Goal: Information Seeking & Learning: Check status

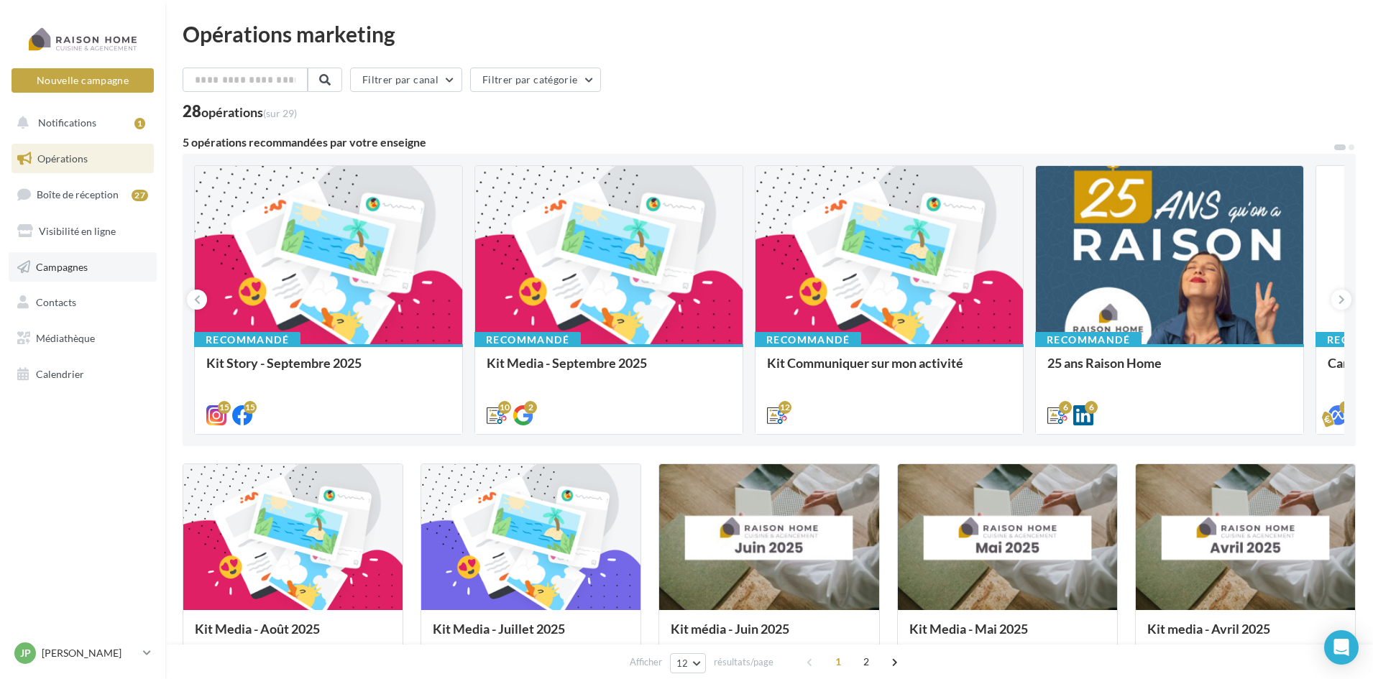
click at [65, 273] on link "Campagnes" at bounding box center [83, 267] width 148 height 30
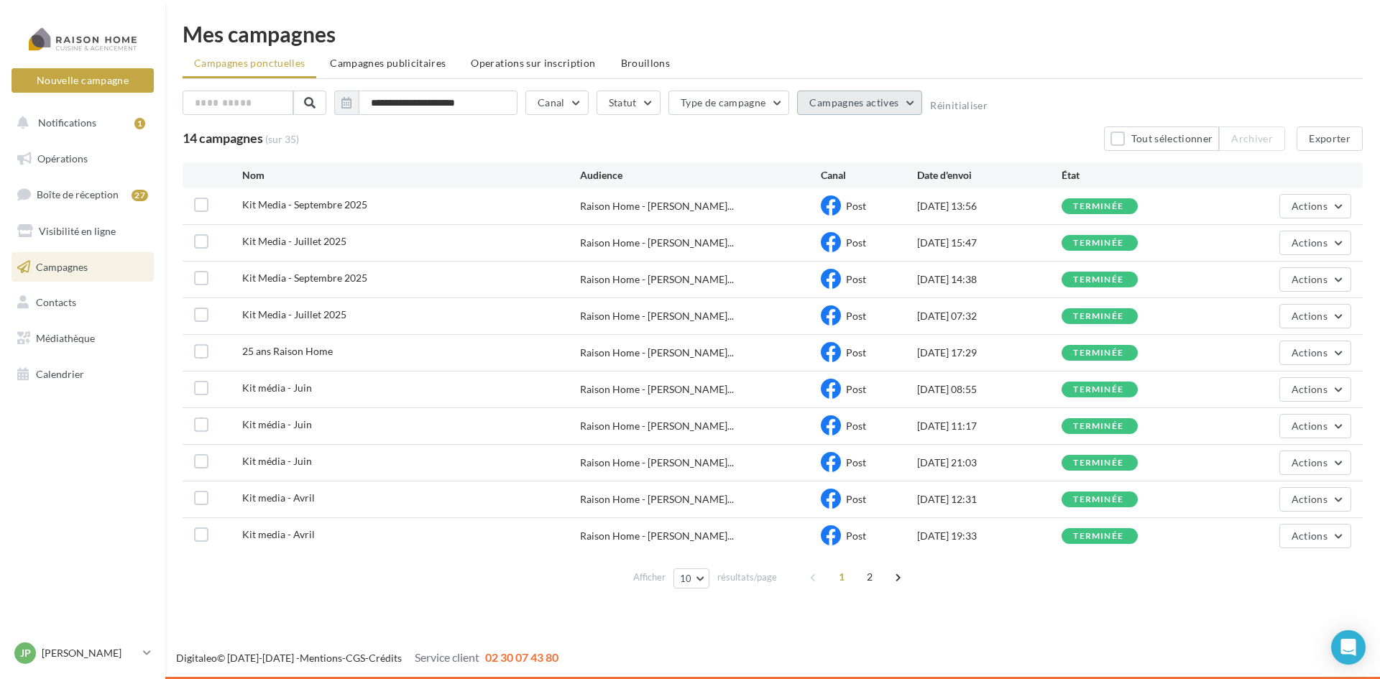
click at [854, 102] on span "Campagnes actives" at bounding box center [853, 102] width 89 height 12
click at [733, 101] on button "Type de campagne" at bounding box center [729, 103] width 121 height 24
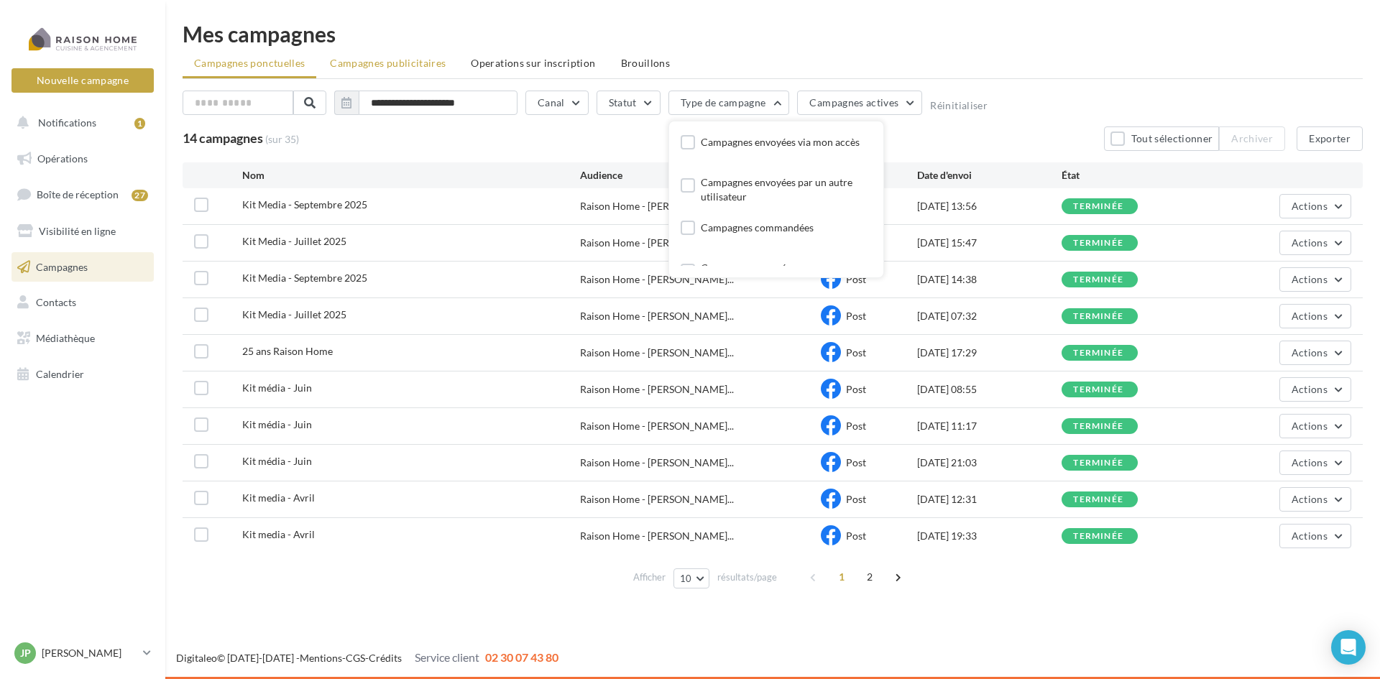
click at [398, 66] on span "Campagnes publicitaires" at bounding box center [388, 63] width 116 height 12
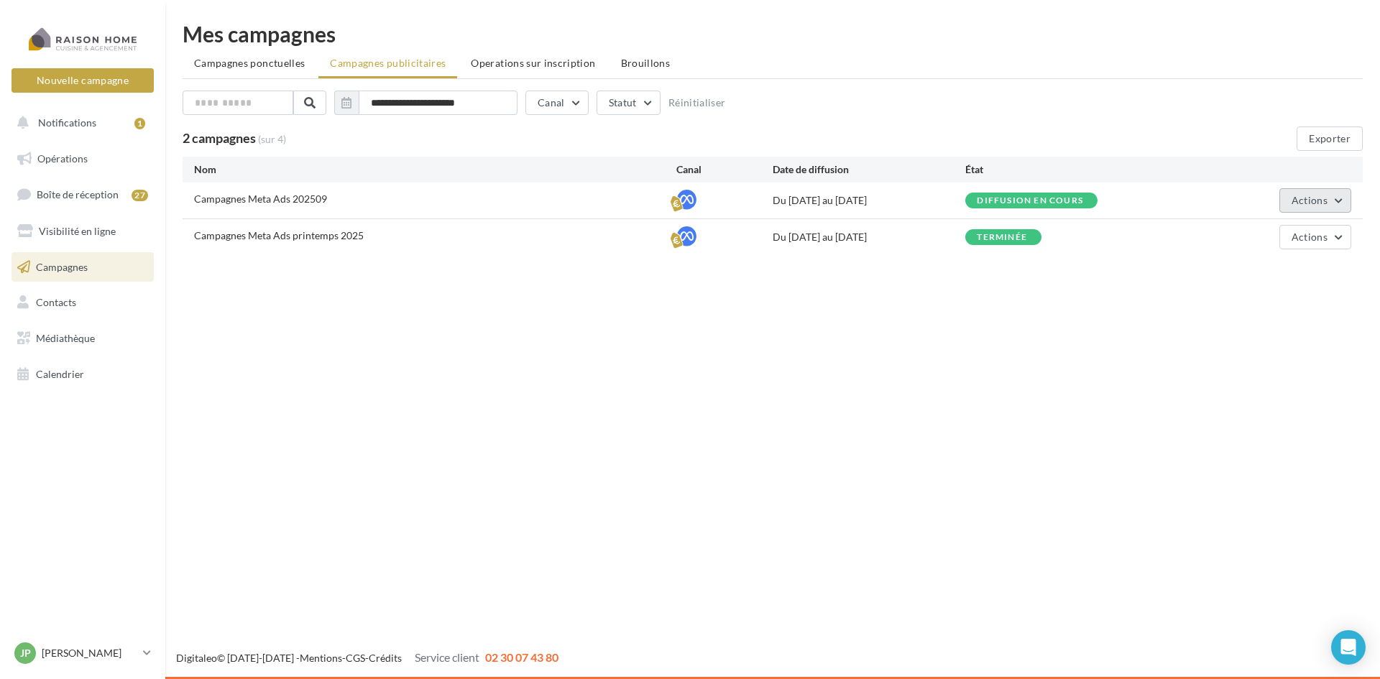
click at [1330, 202] on button "Actions" at bounding box center [1316, 200] width 72 height 24
click at [1267, 271] on button "Voir les résultats" at bounding box center [1280, 271] width 144 height 37
click at [1331, 242] on button "Actions" at bounding box center [1316, 237] width 72 height 24
click at [1285, 308] on button "Voir les résultats" at bounding box center [1280, 308] width 144 height 37
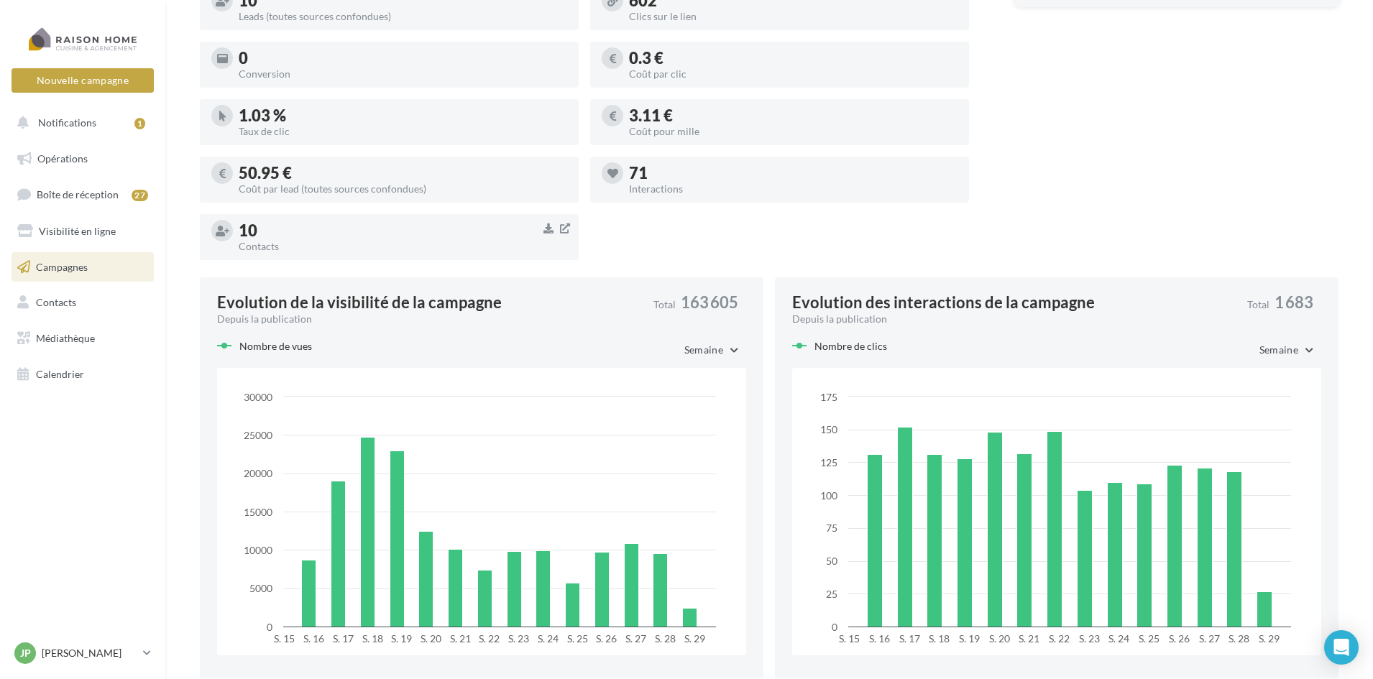
scroll to position [503, 0]
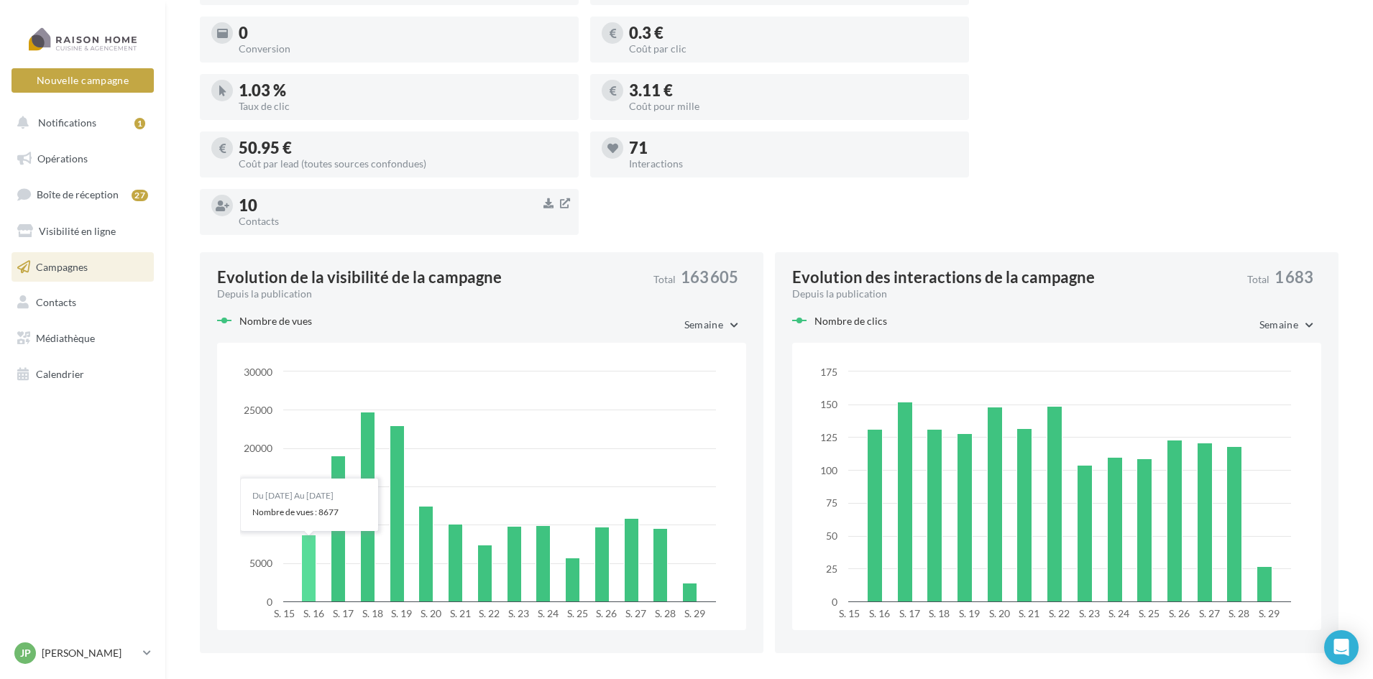
click at [307, 591] on rect at bounding box center [309, 569] width 14 height 67
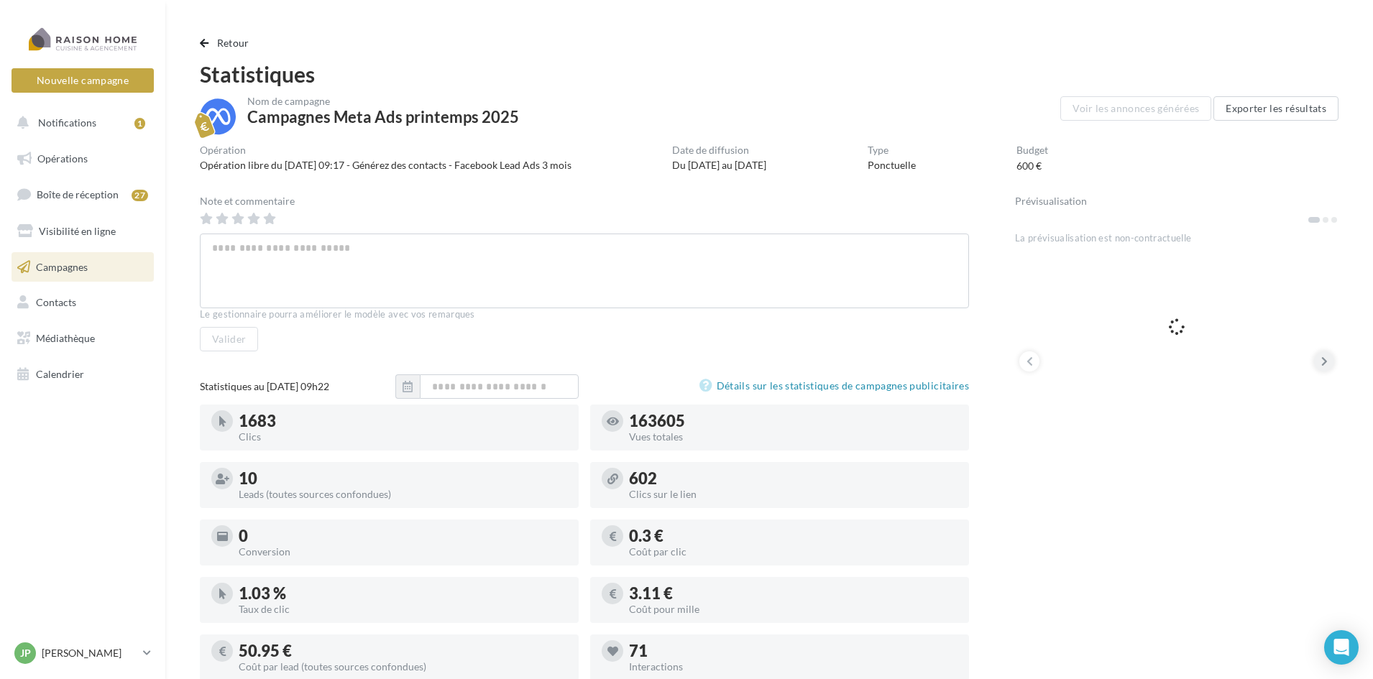
click at [1322, 359] on icon at bounding box center [1324, 361] width 6 height 14
click at [205, 45] on span "button" at bounding box center [204, 43] width 9 height 10
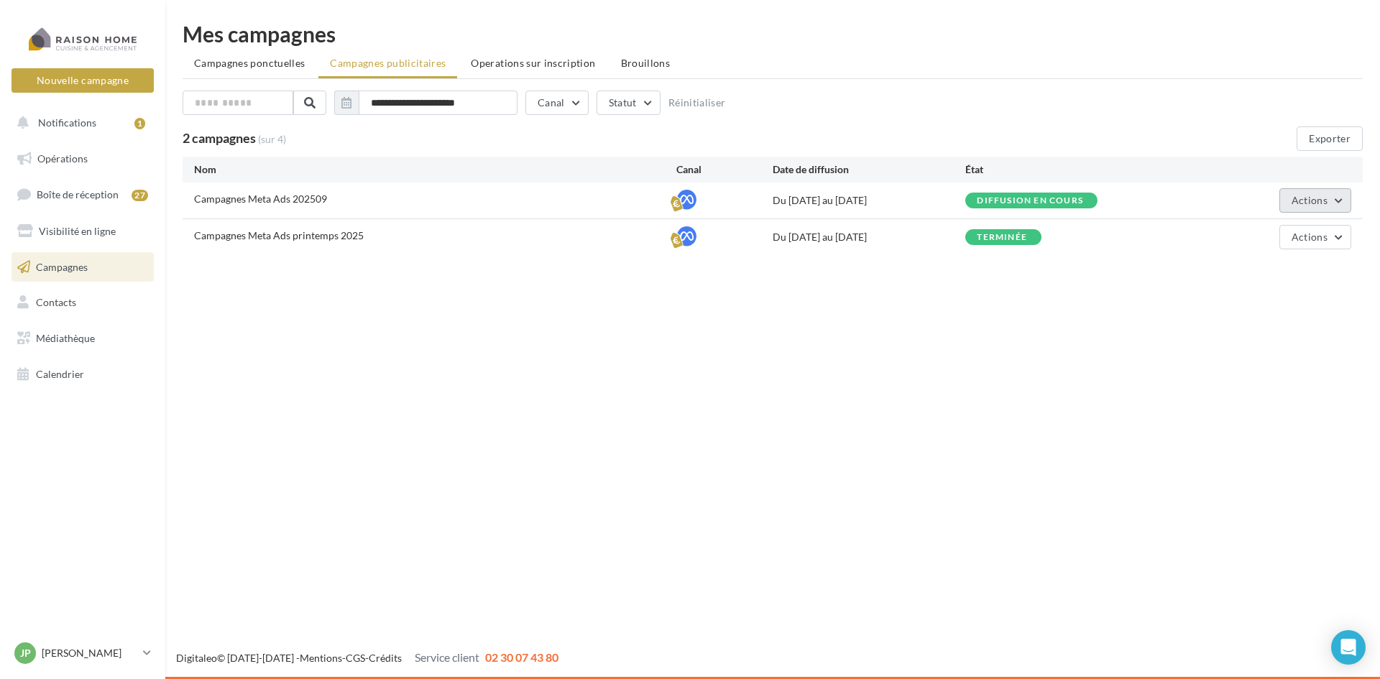
click at [1334, 201] on button "Actions" at bounding box center [1316, 200] width 72 height 24
click at [1030, 235] on div "terminée" at bounding box center [1003, 237] width 53 height 12
click at [1336, 242] on button "Actions" at bounding box center [1316, 237] width 72 height 24
click at [1273, 309] on button "Voir les résultats" at bounding box center [1280, 308] width 144 height 37
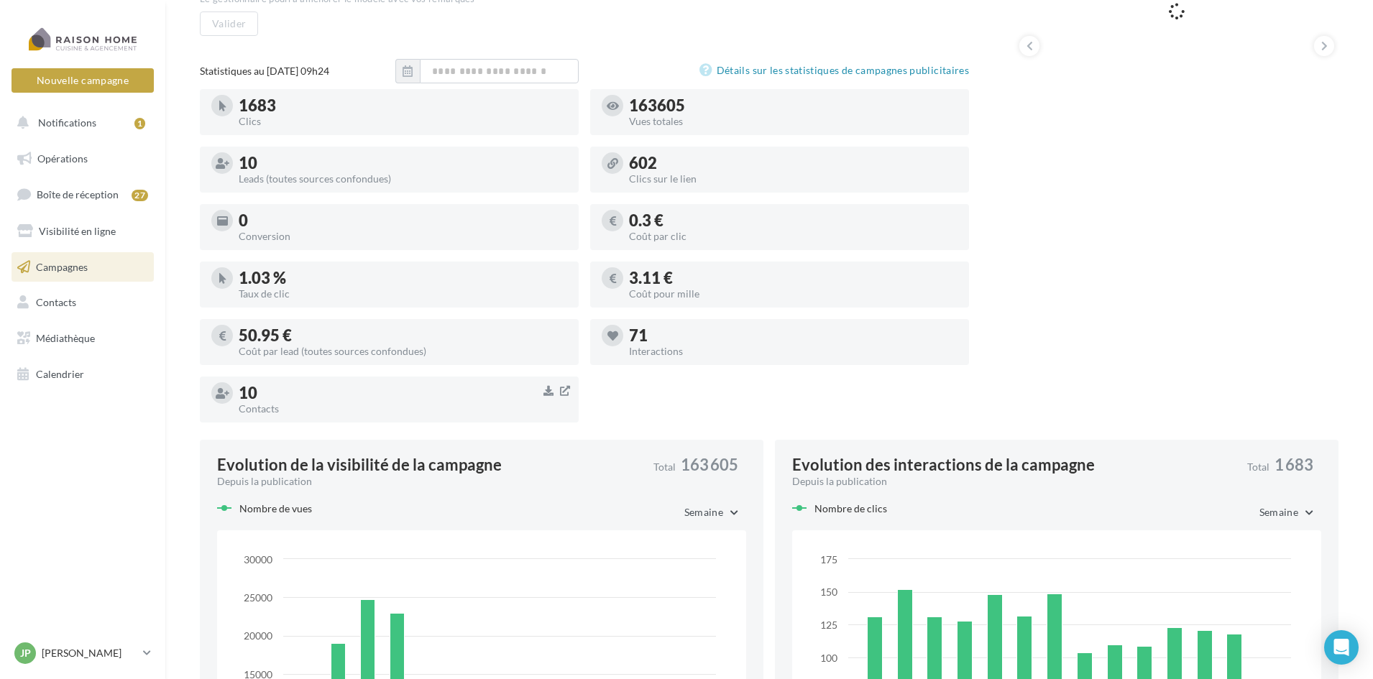
scroll to position [359, 0]
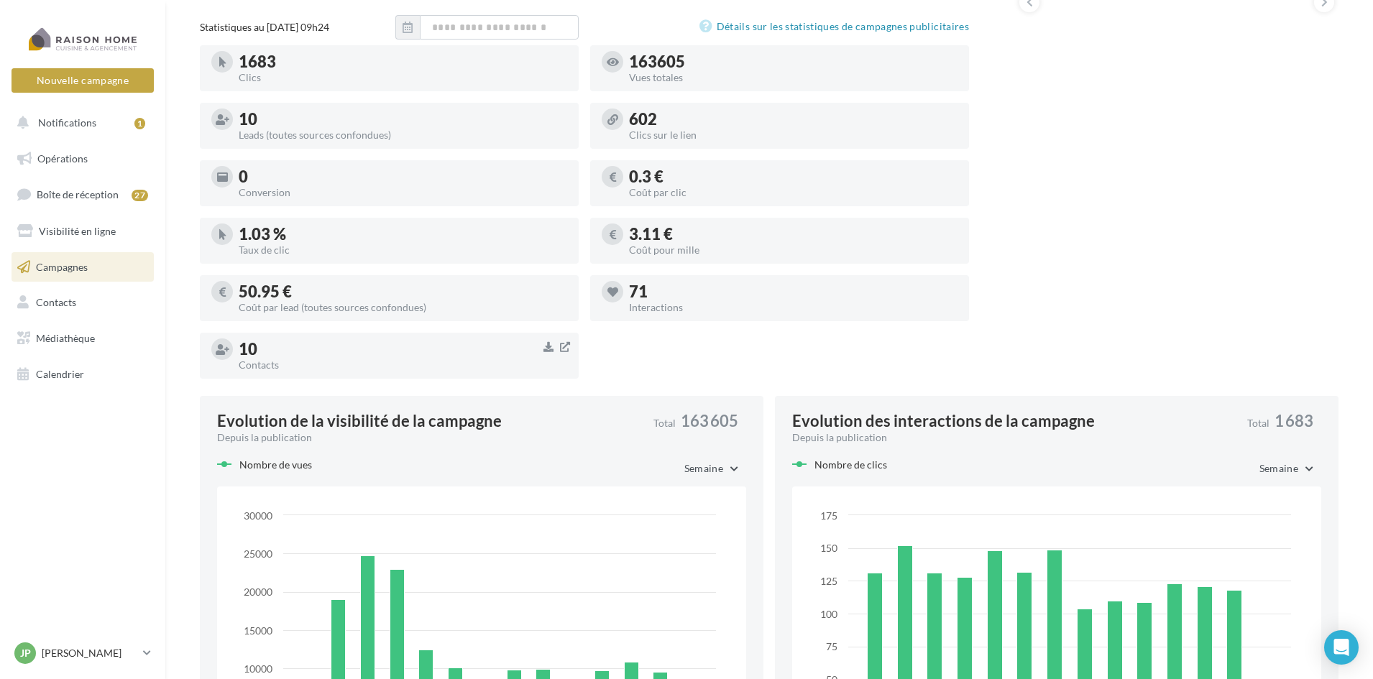
click at [303, 309] on div "Coût par lead (toutes sources confondues)" at bounding box center [403, 308] width 329 height 10
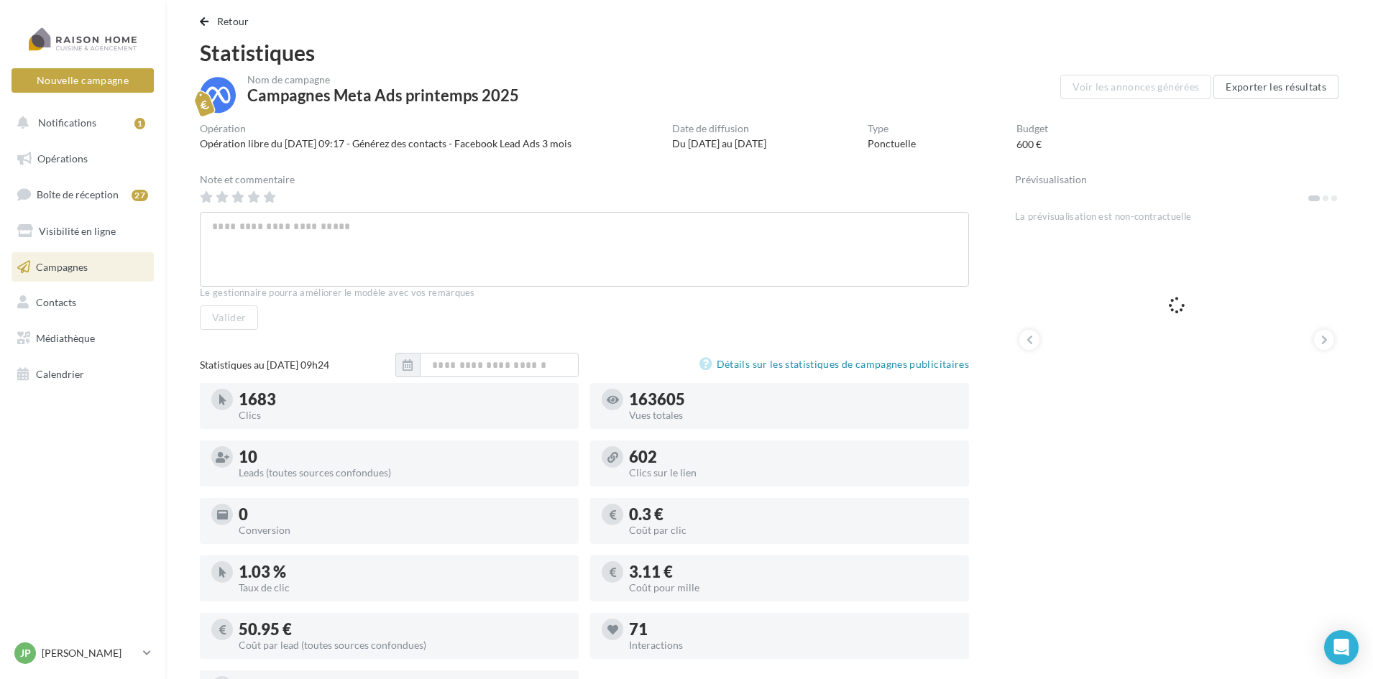
scroll to position [0, 0]
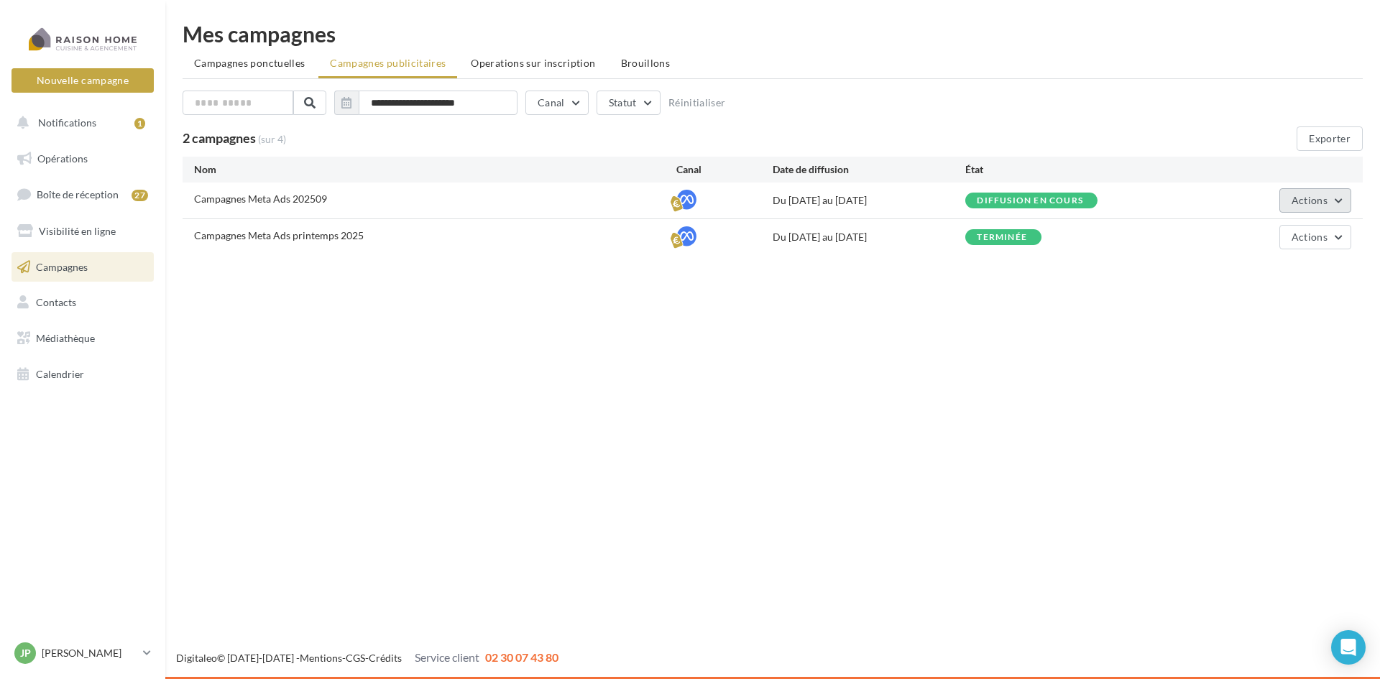
click at [1346, 200] on button "Actions" at bounding box center [1316, 200] width 72 height 24
click at [1270, 276] on button "Voir les résultats" at bounding box center [1280, 271] width 144 height 37
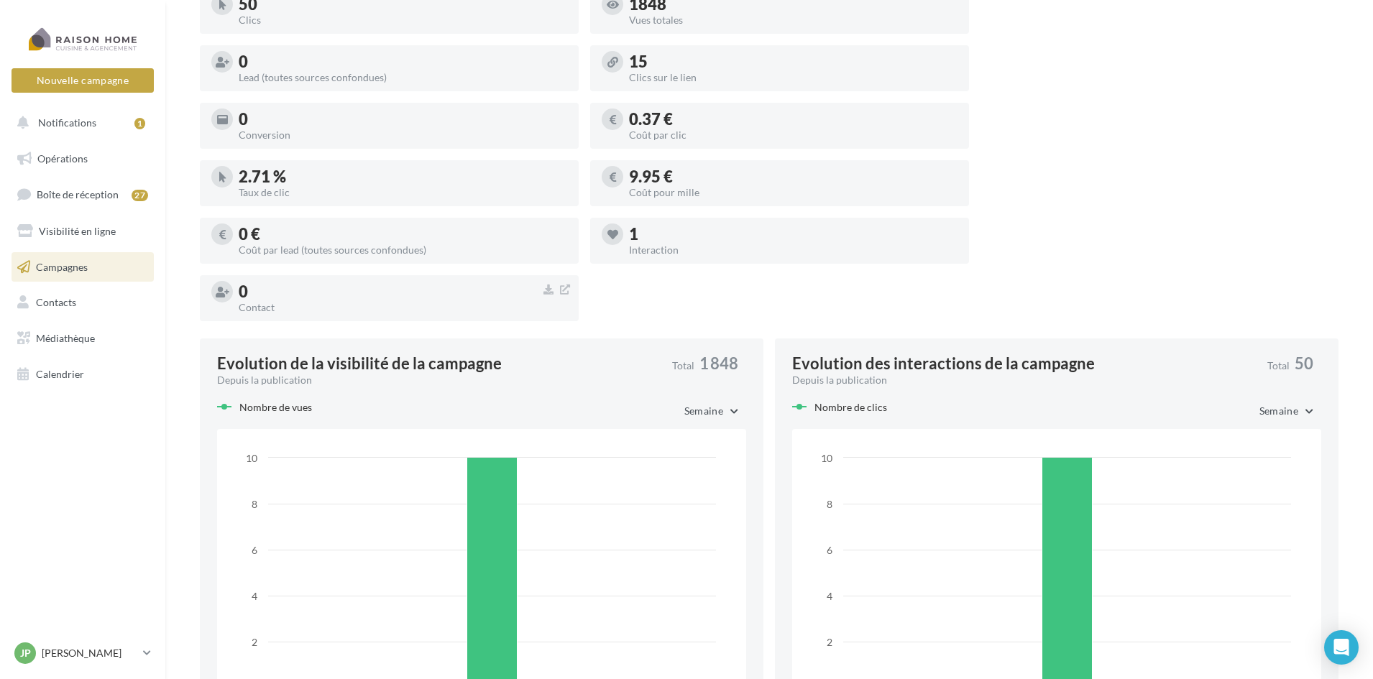
scroll to position [556, 0]
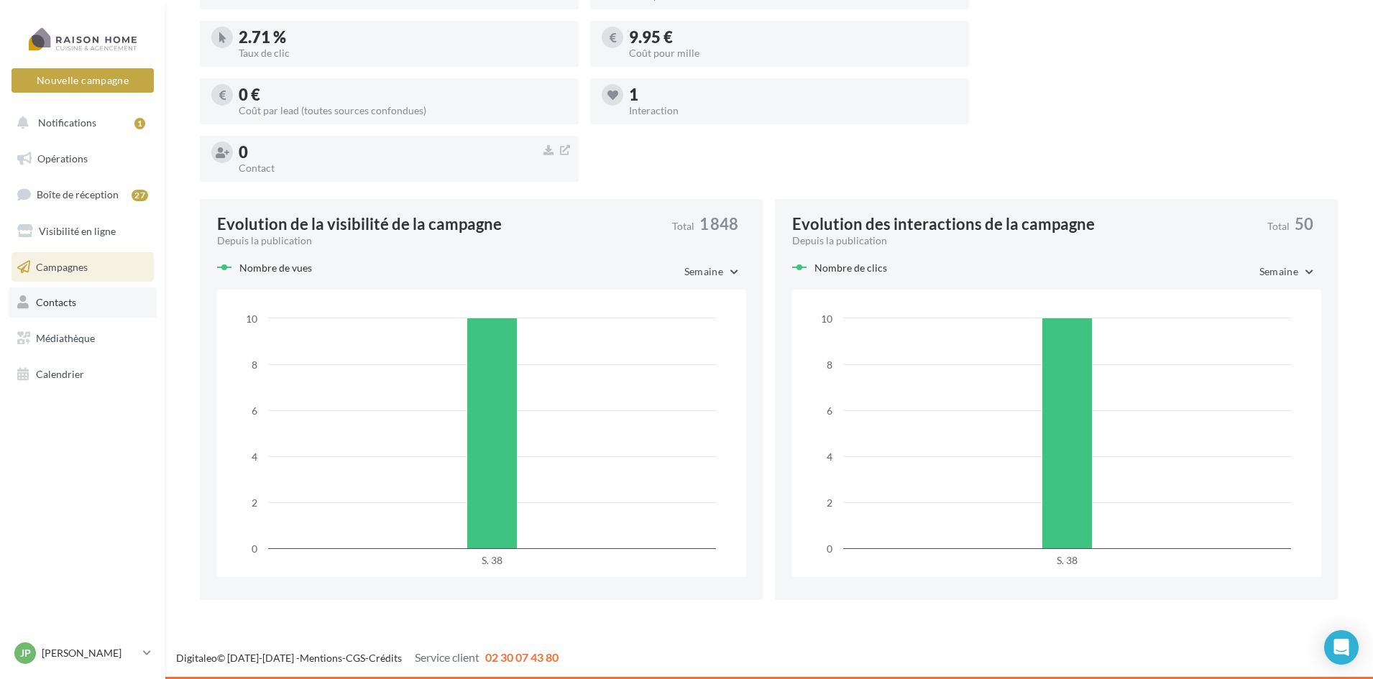
click at [65, 308] on span "Contacts" at bounding box center [56, 302] width 40 height 12
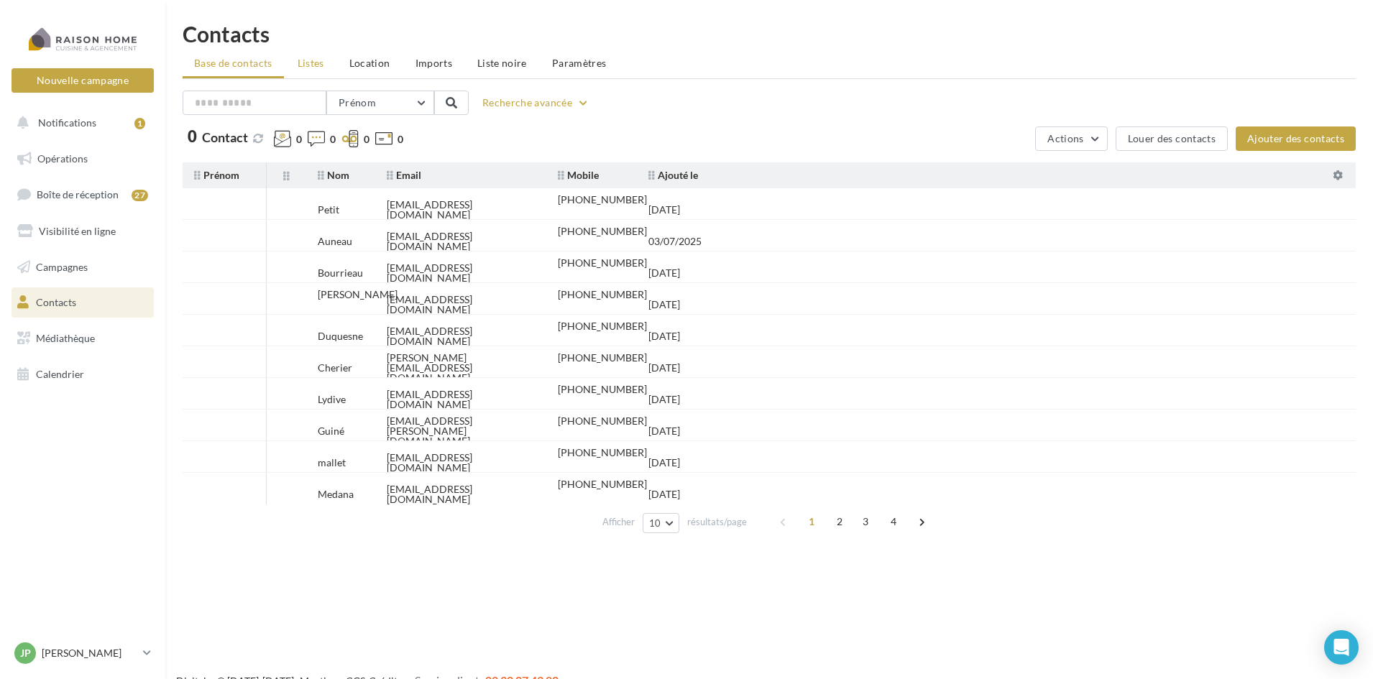
click at [314, 68] on span "Listes" at bounding box center [311, 63] width 27 height 12
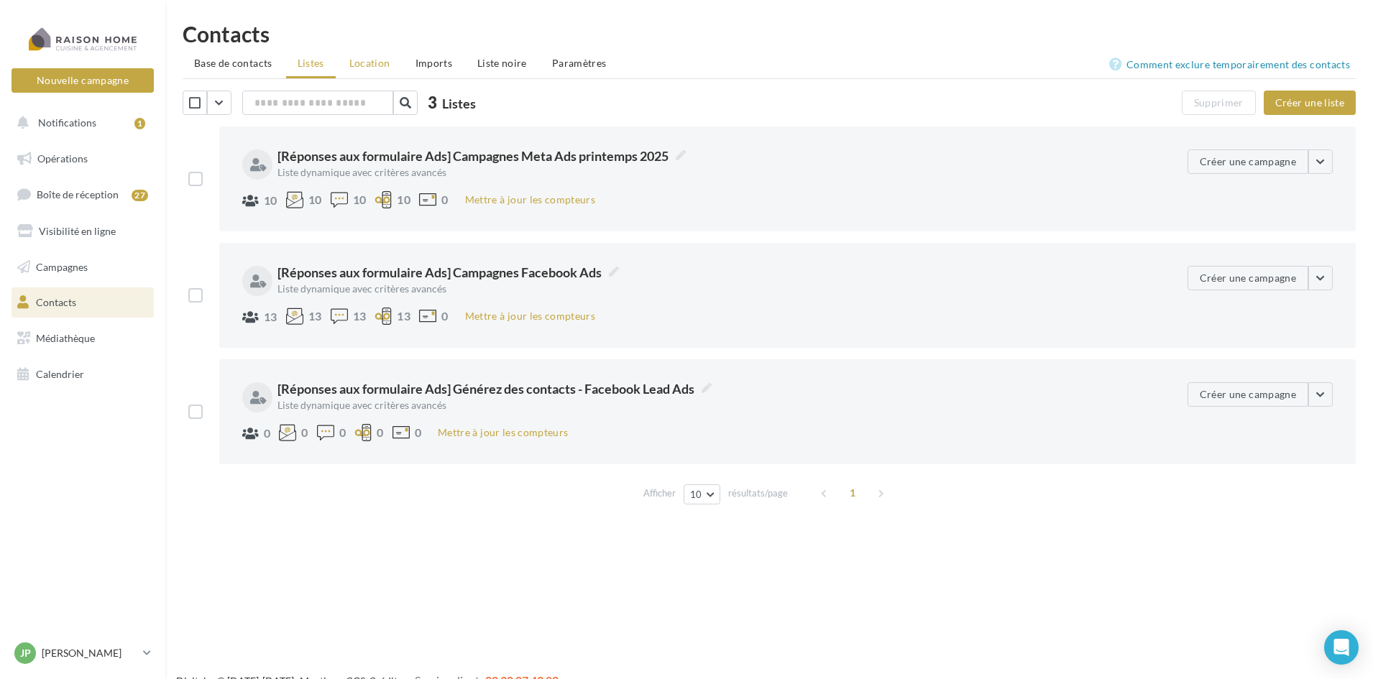
click at [377, 70] on li "Location" at bounding box center [370, 63] width 64 height 26
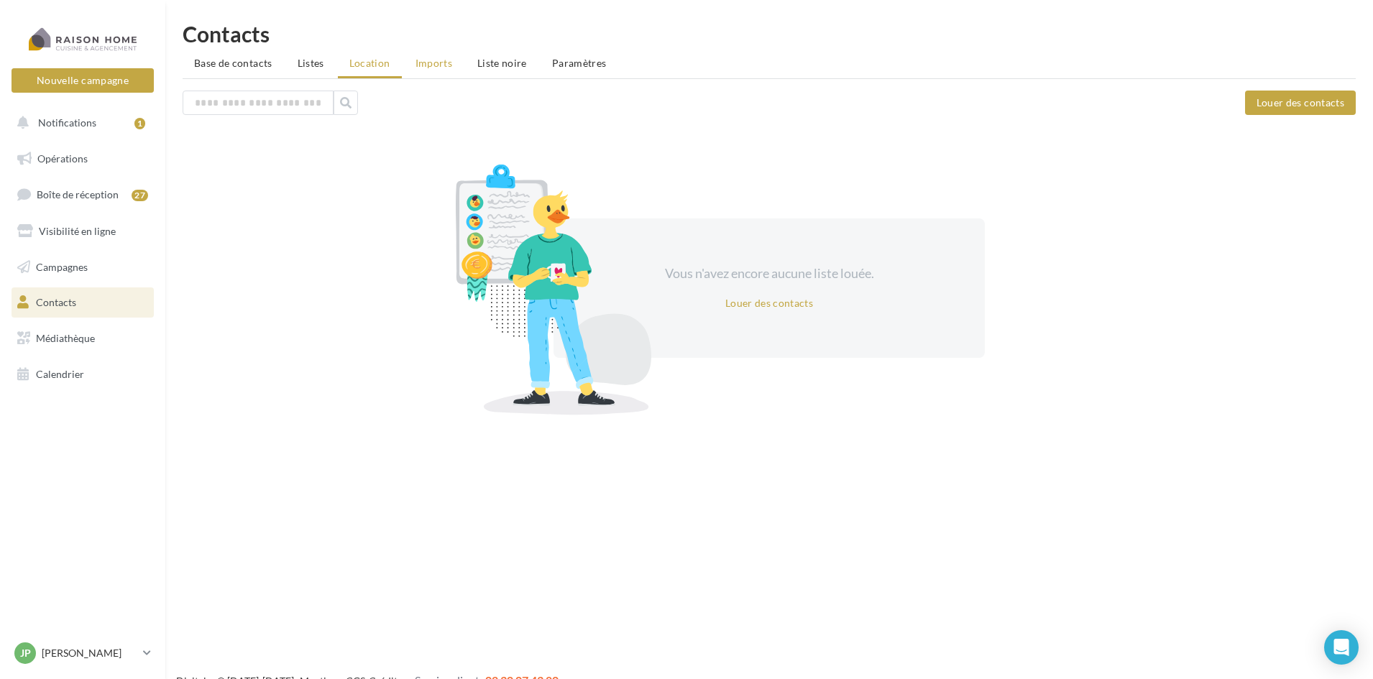
click at [434, 65] on span "Imports" at bounding box center [433, 63] width 37 height 12
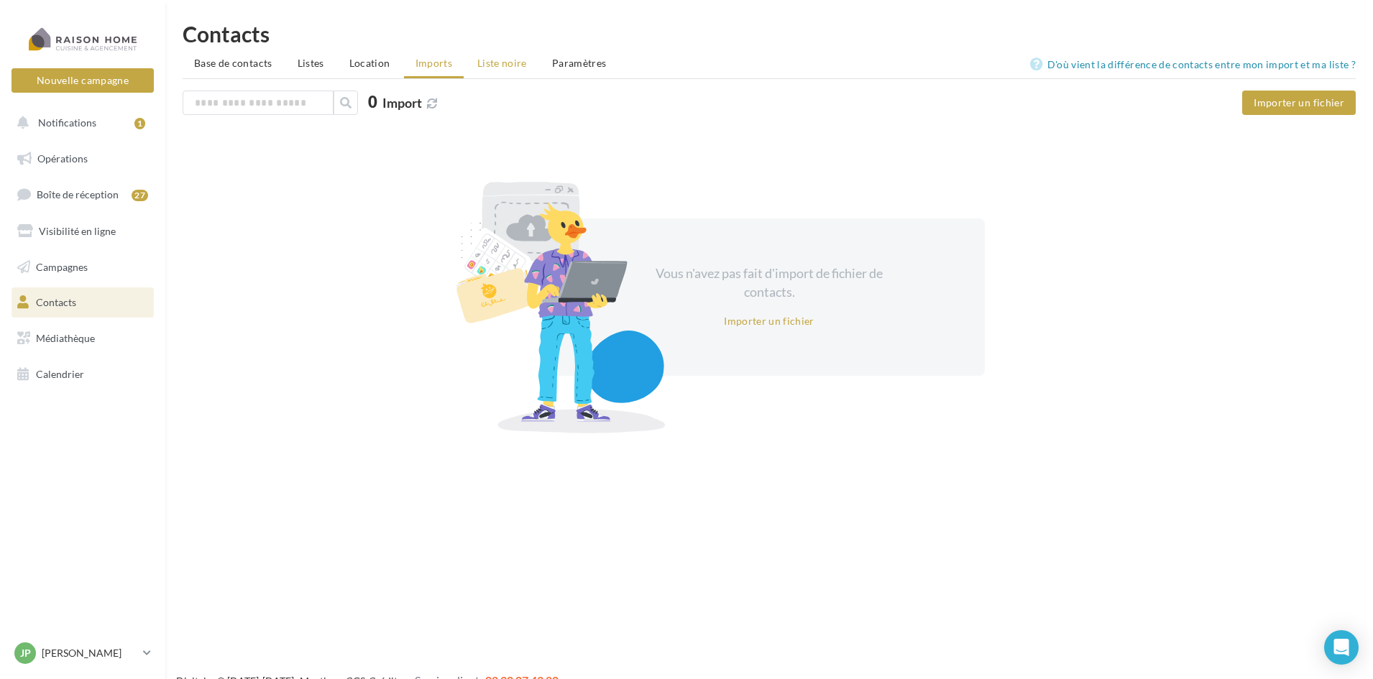
click at [502, 64] on span "Liste noire" at bounding box center [502, 63] width 50 height 12
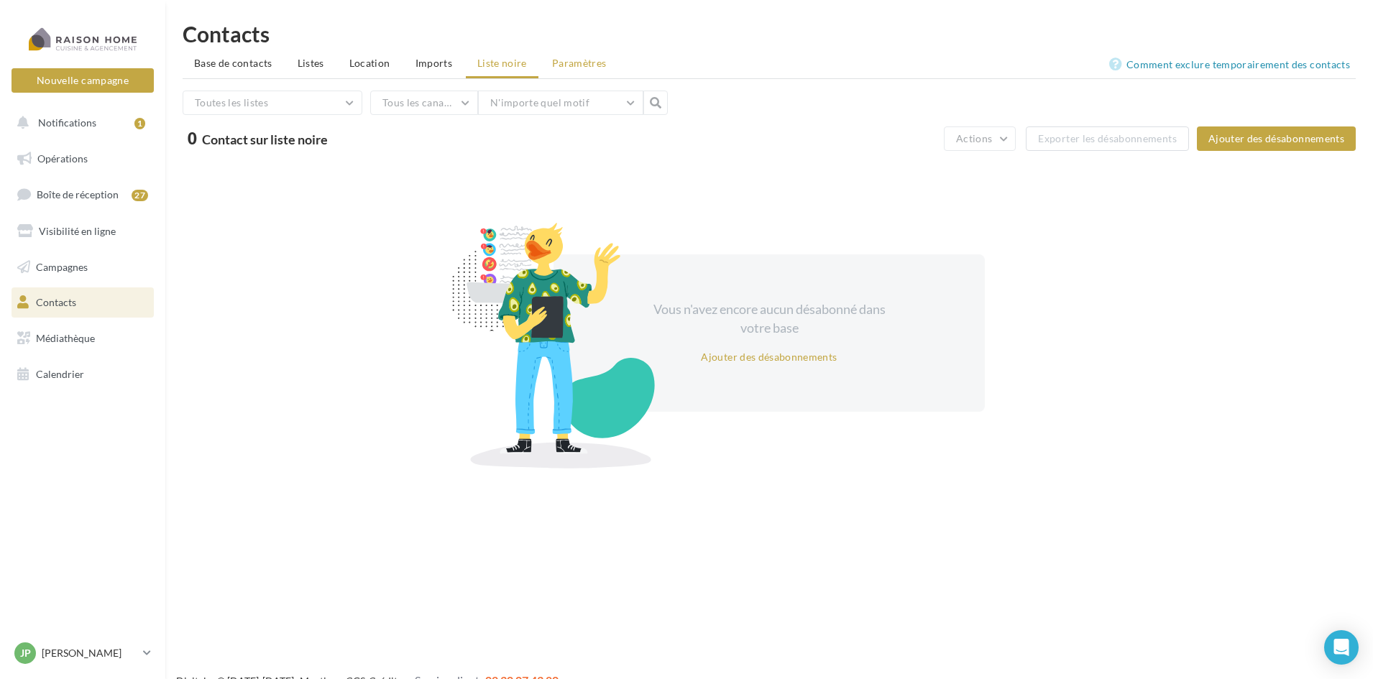
click at [565, 66] on span "Paramètres" at bounding box center [579, 63] width 55 height 12
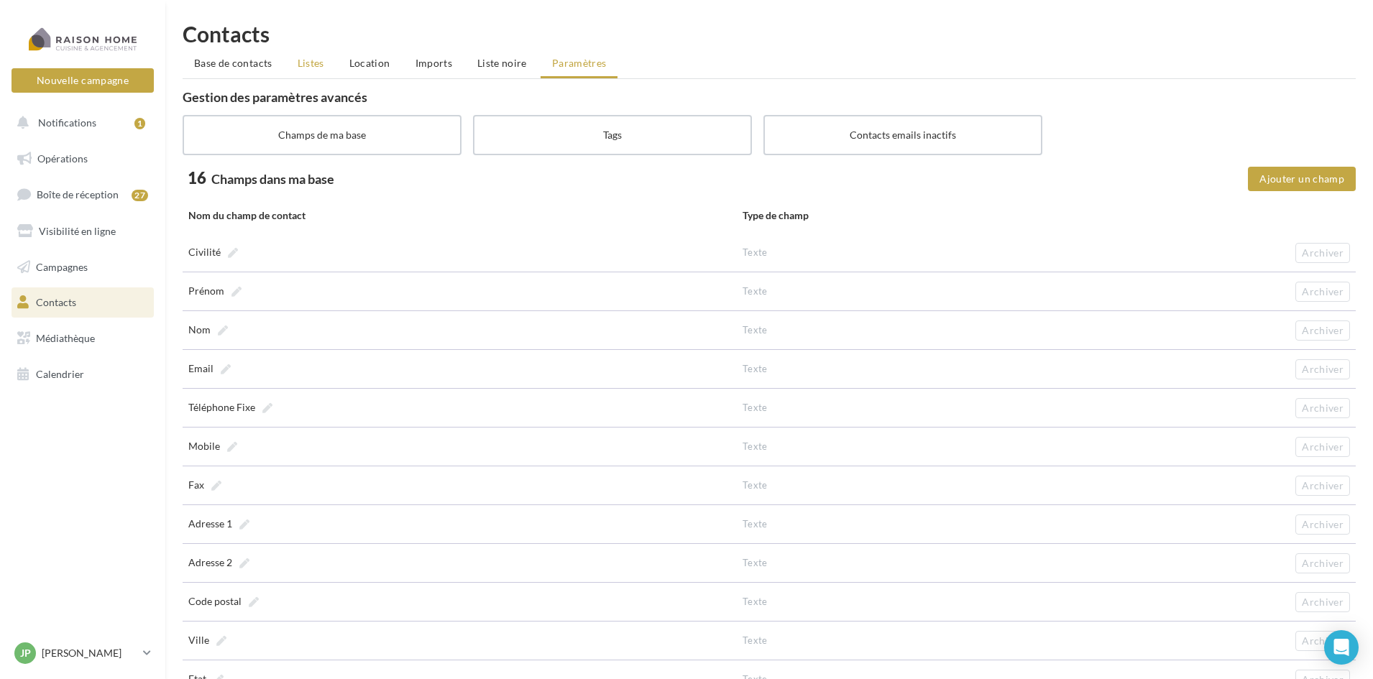
click at [319, 61] on span "Listes" at bounding box center [311, 63] width 27 height 12
